Goal: Transaction & Acquisition: Purchase product/service

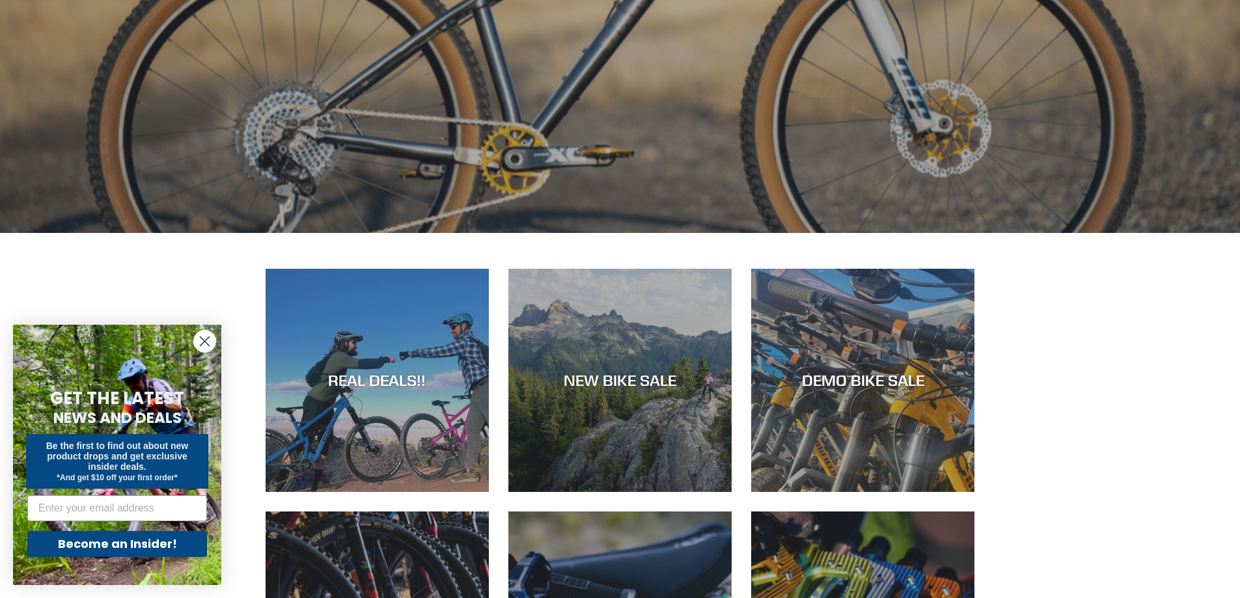
scroll to position [456, 0]
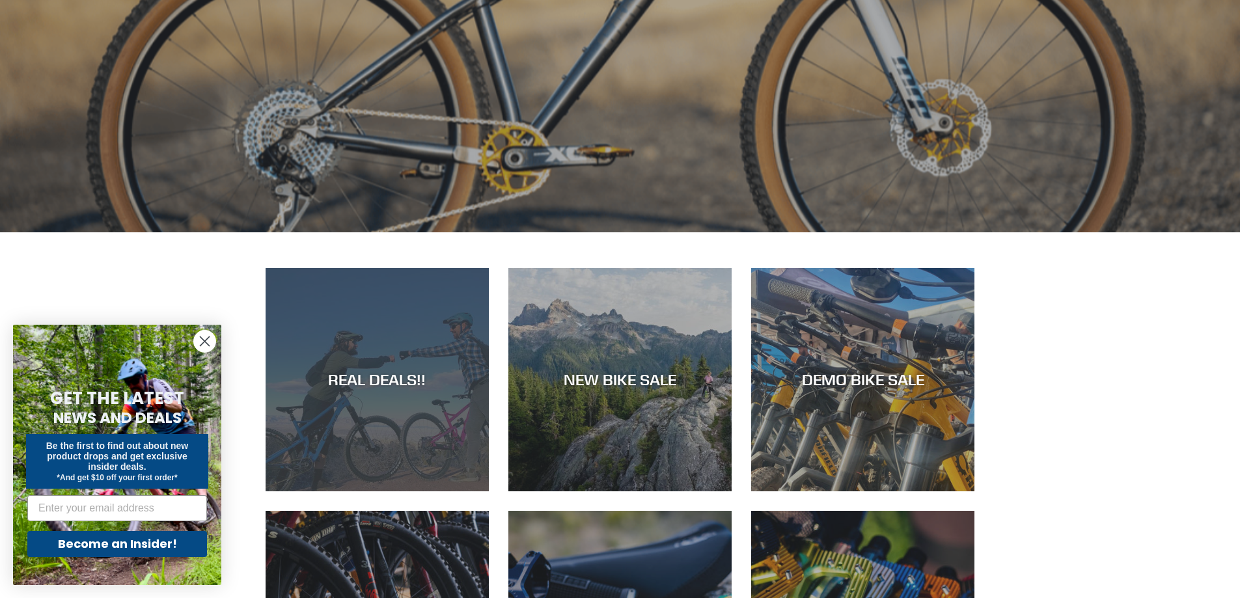
click at [351, 381] on div "REAL DEALS!!" at bounding box center [377, 379] width 223 height 19
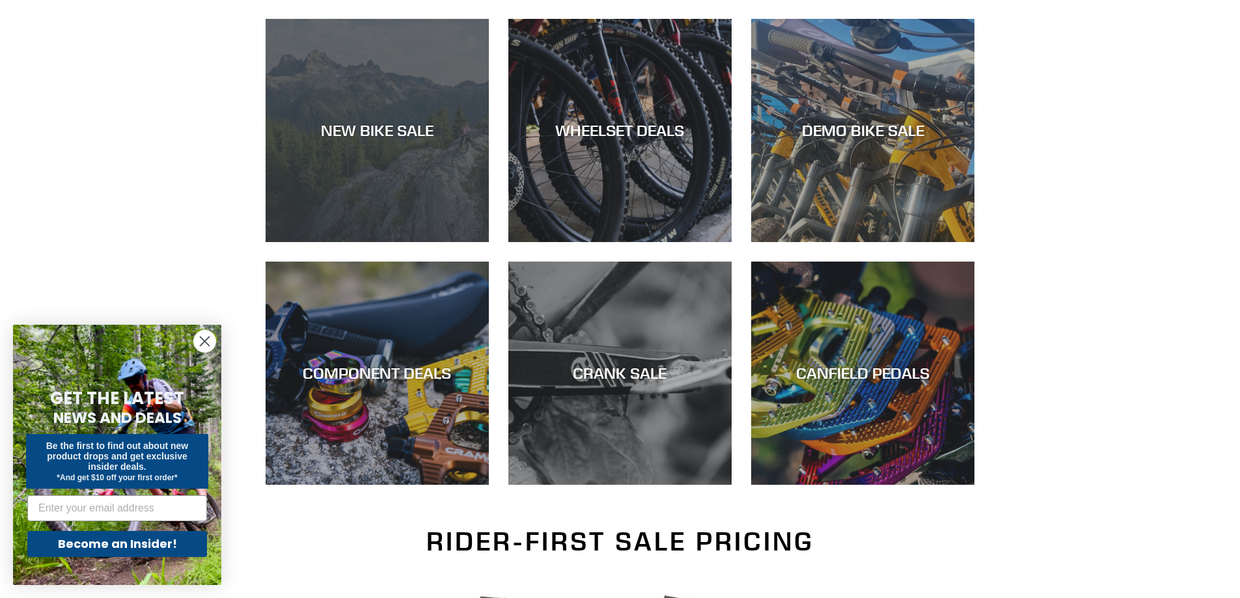
scroll to position [195, 0]
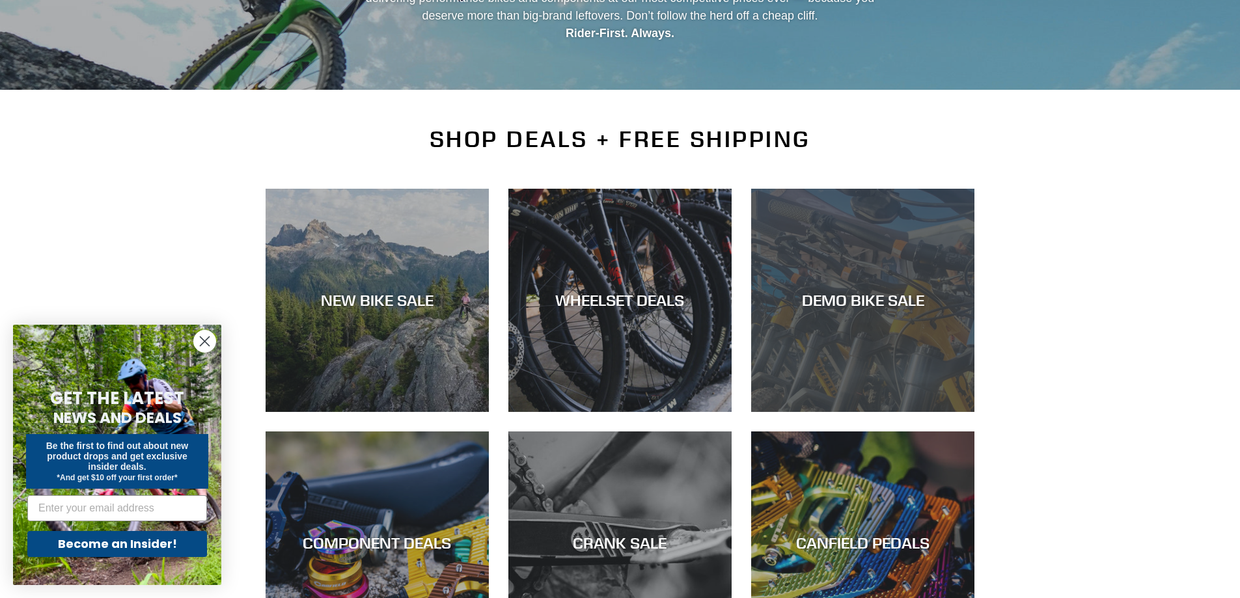
click at [884, 412] on div "DEMO BIKE SALE" at bounding box center [862, 412] width 223 height 0
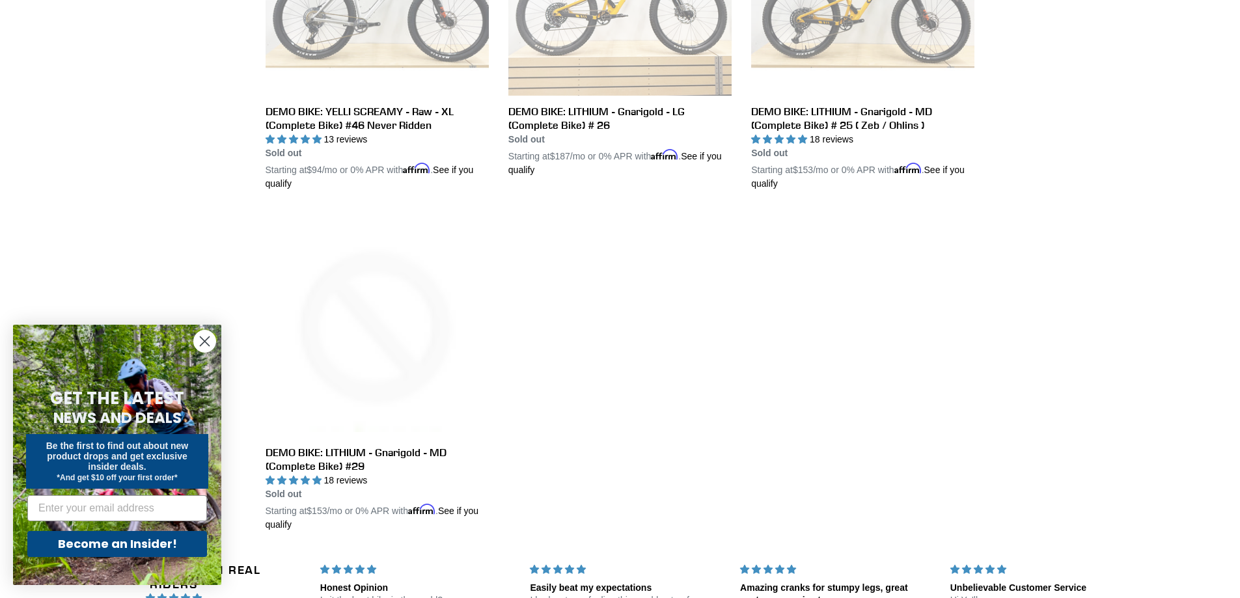
scroll to position [2408, 0]
